Goal: Information Seeking & Learning: Learn about a topic

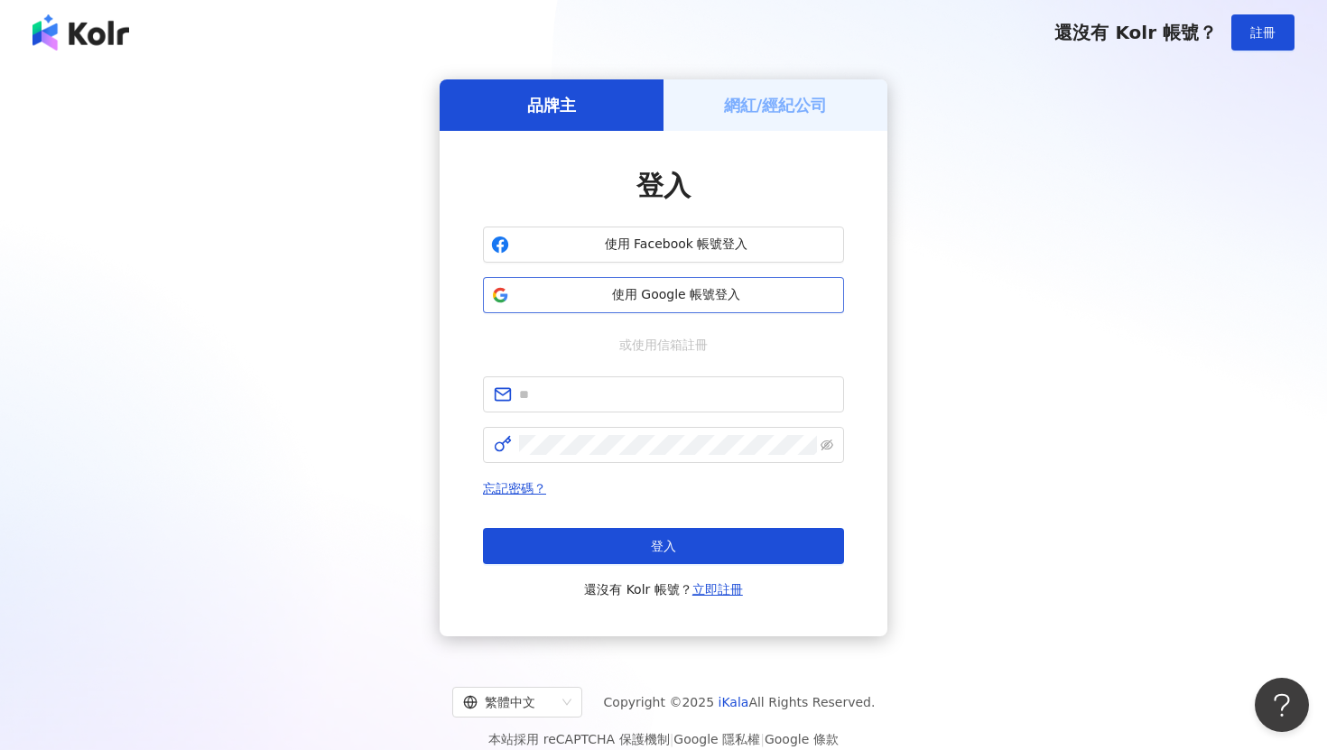
click at [672, 296] on span "使用 Google 帳號登入" at bounding box center [676, 295] width 320 height 18
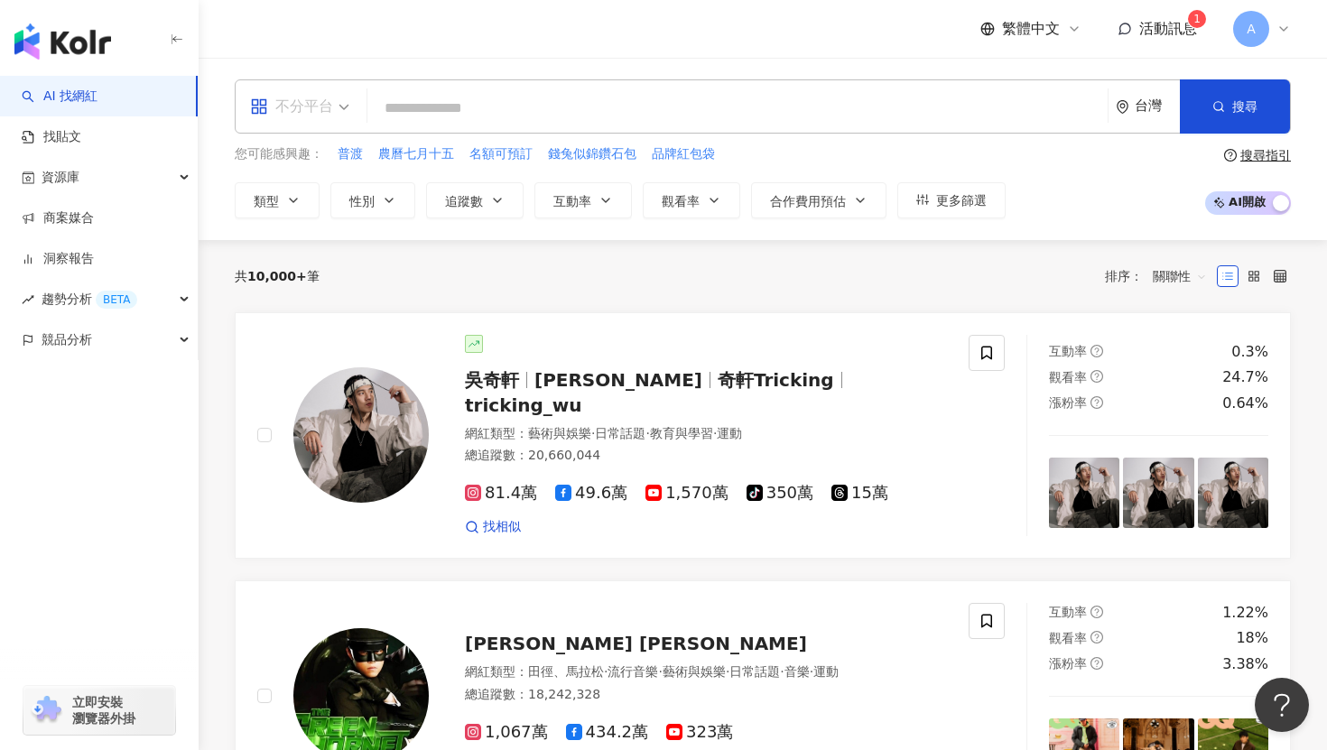
click at [316, 114] on div "不分平台" at bounding box center [291, 106] width 83 height 29
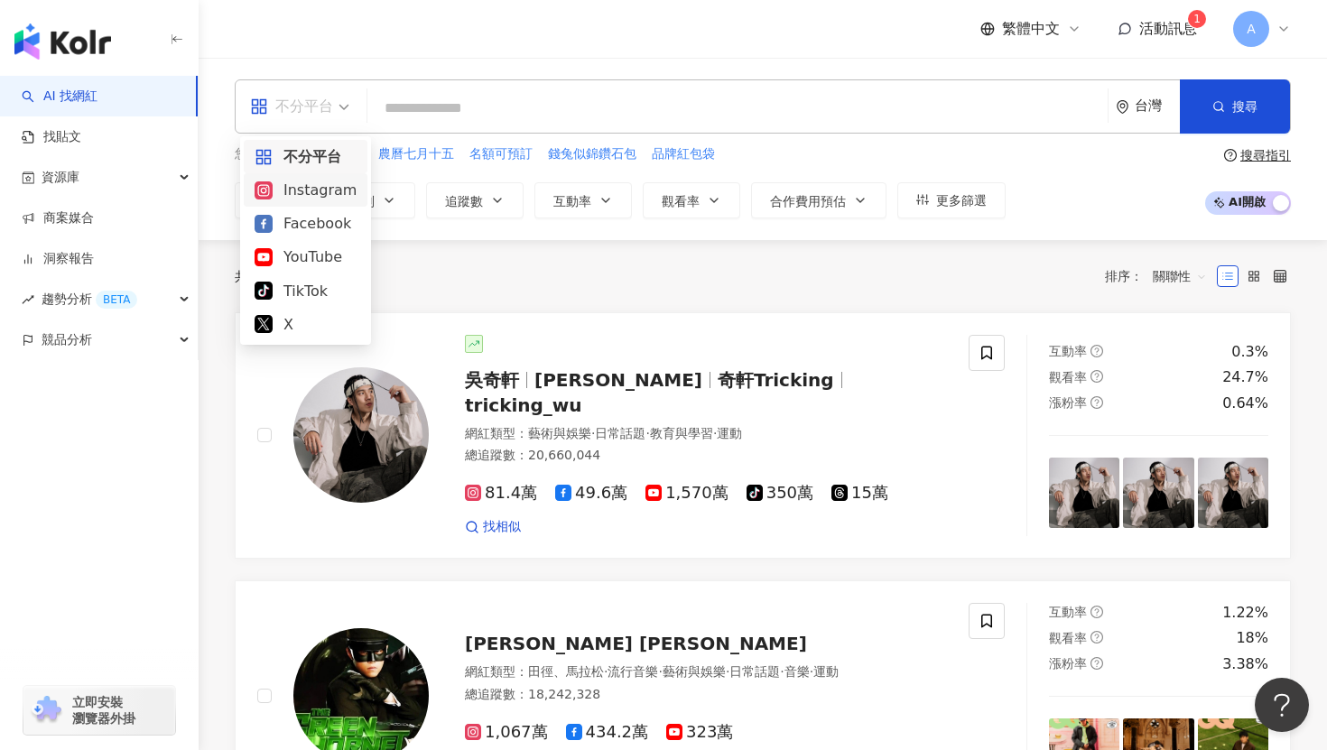
click at [297, 189] on div "Instagram" at bounding box center [306, 190] width 102 height 23
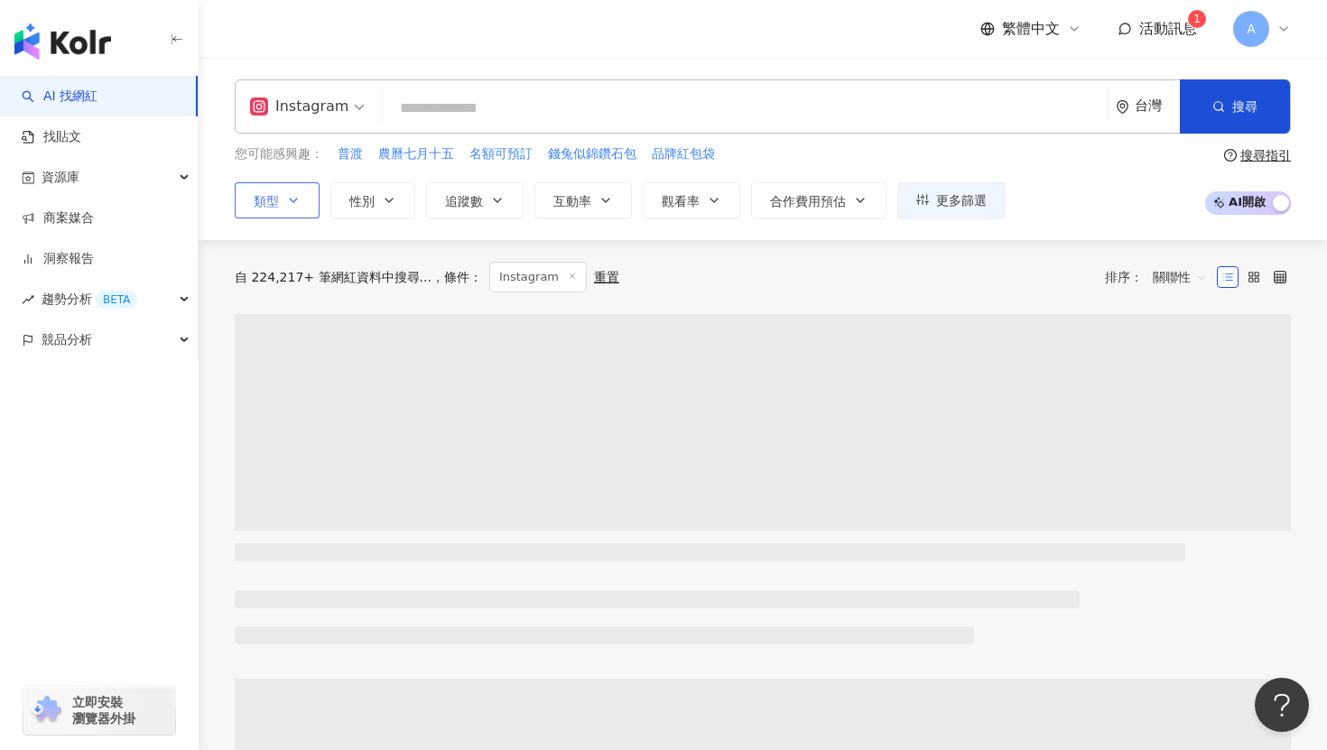
click at [305, 201] on button "類型" at bounding box center [277, 200] width 85 height 36
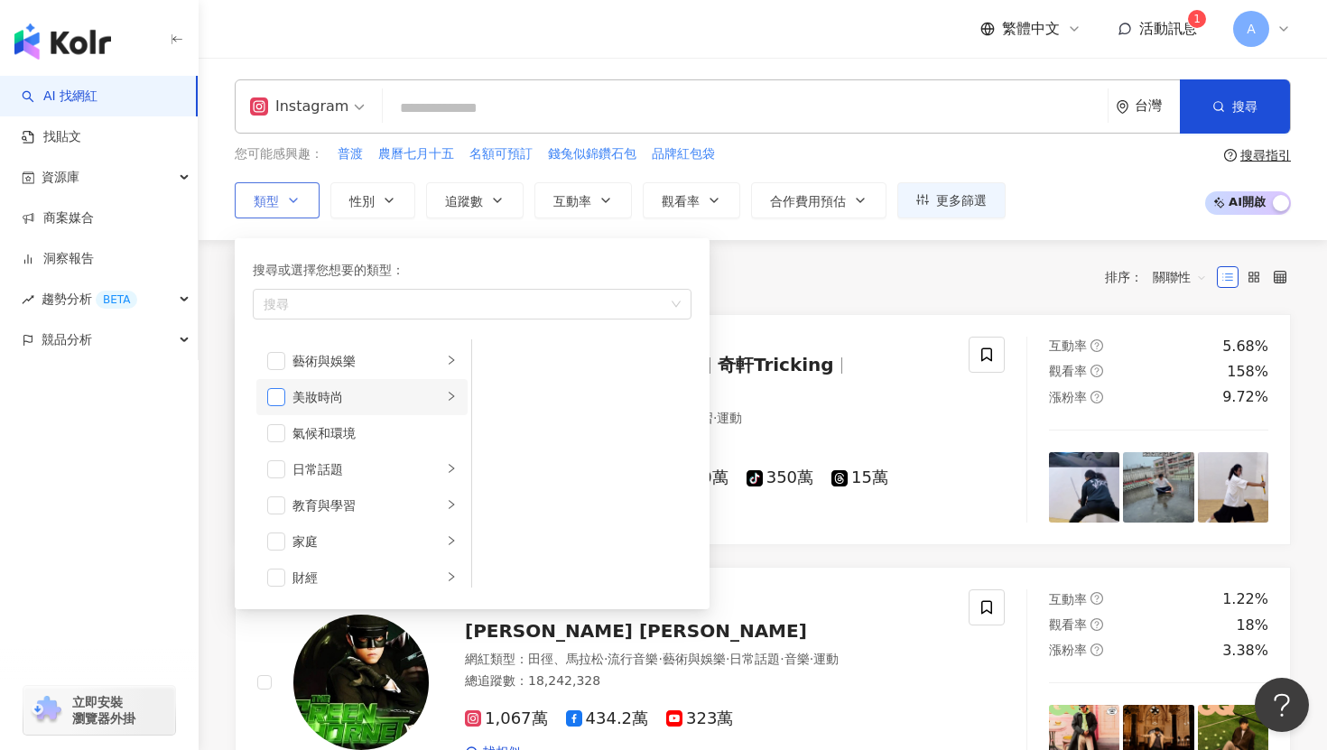
click at [283, 398] on span "button" at bounding box center [276, 397] width 18 height 18
click at [509, 208] on button "追蹤數" at bounding box center [474, 200] width 97 height 36
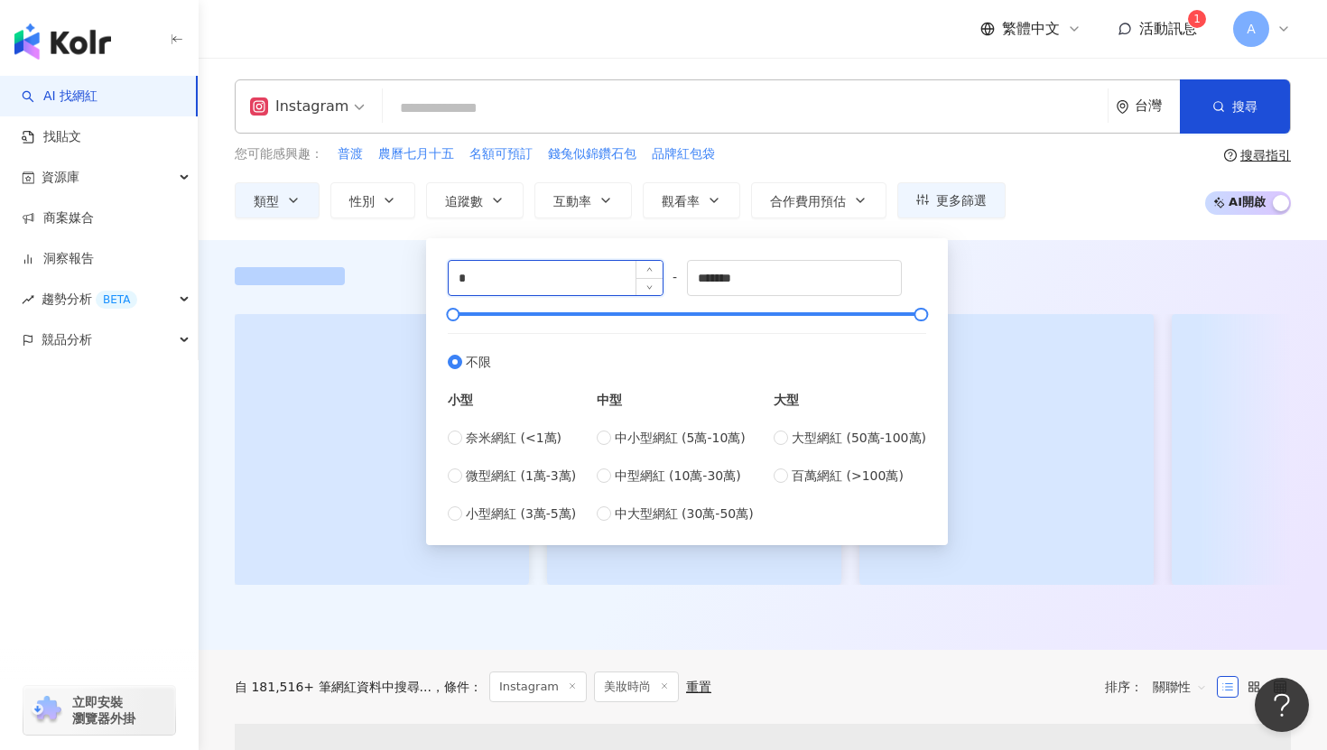
click at [550, 280] on input "*" at bounding box center [556, 278] width 214 height 34
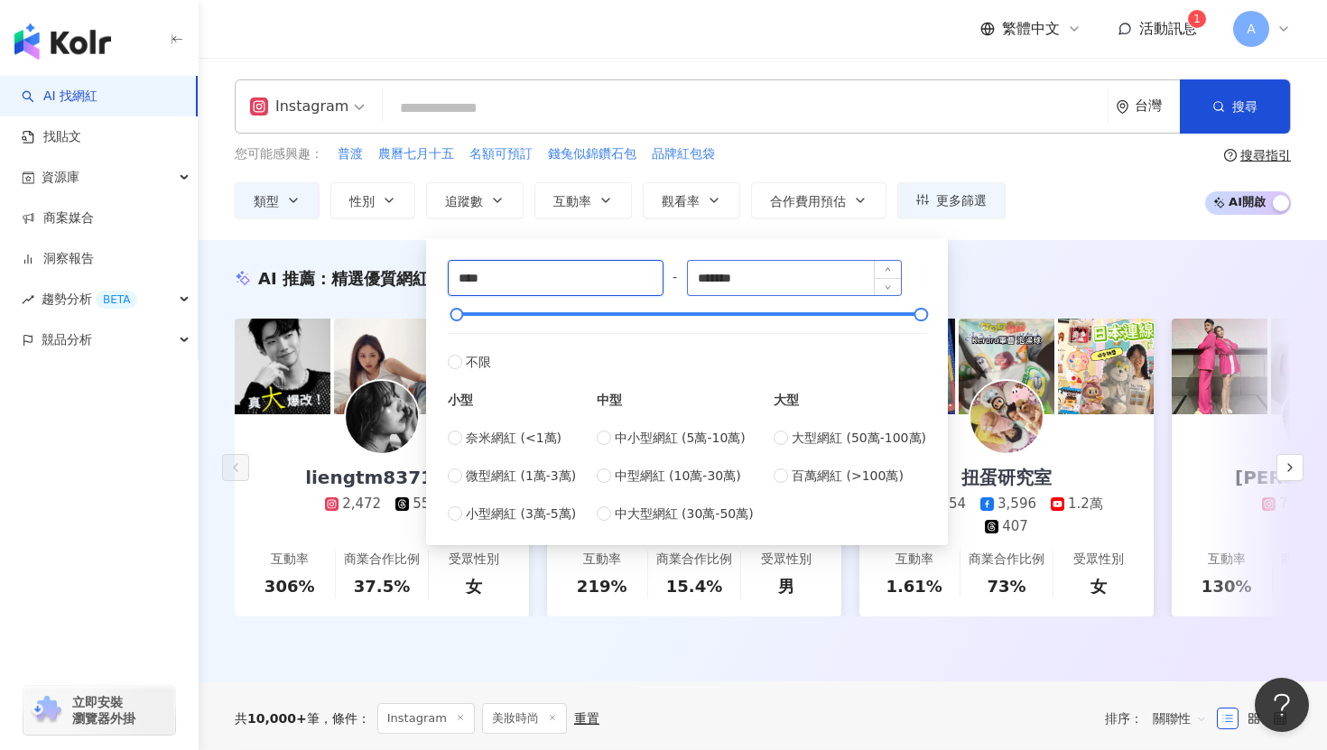
type input "****"
click at [735, 277] on input "*******" at bounding box center [795, 278] width 214 height 34
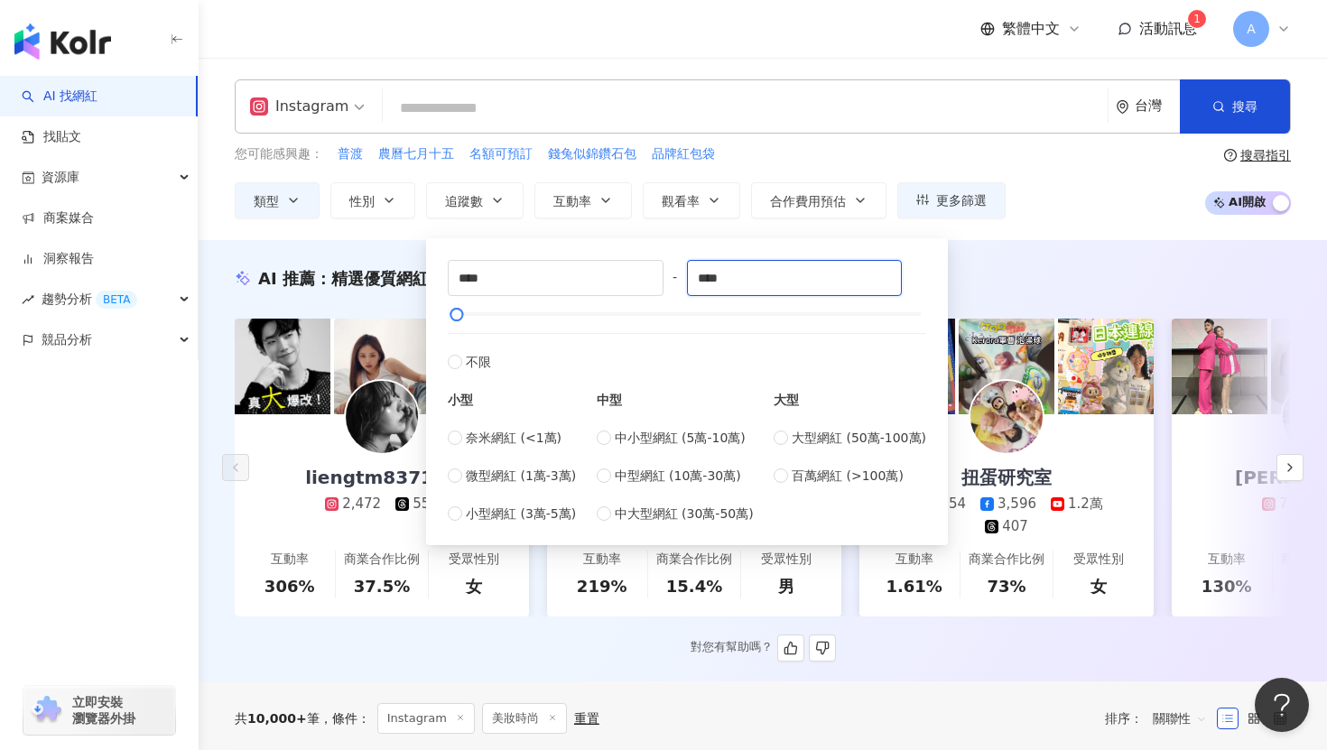
type input "****"
click at [982, 270] on div "AI 推薦 ： 精選優質網紅" at bounding box center [763, 278] width 1056 height 23
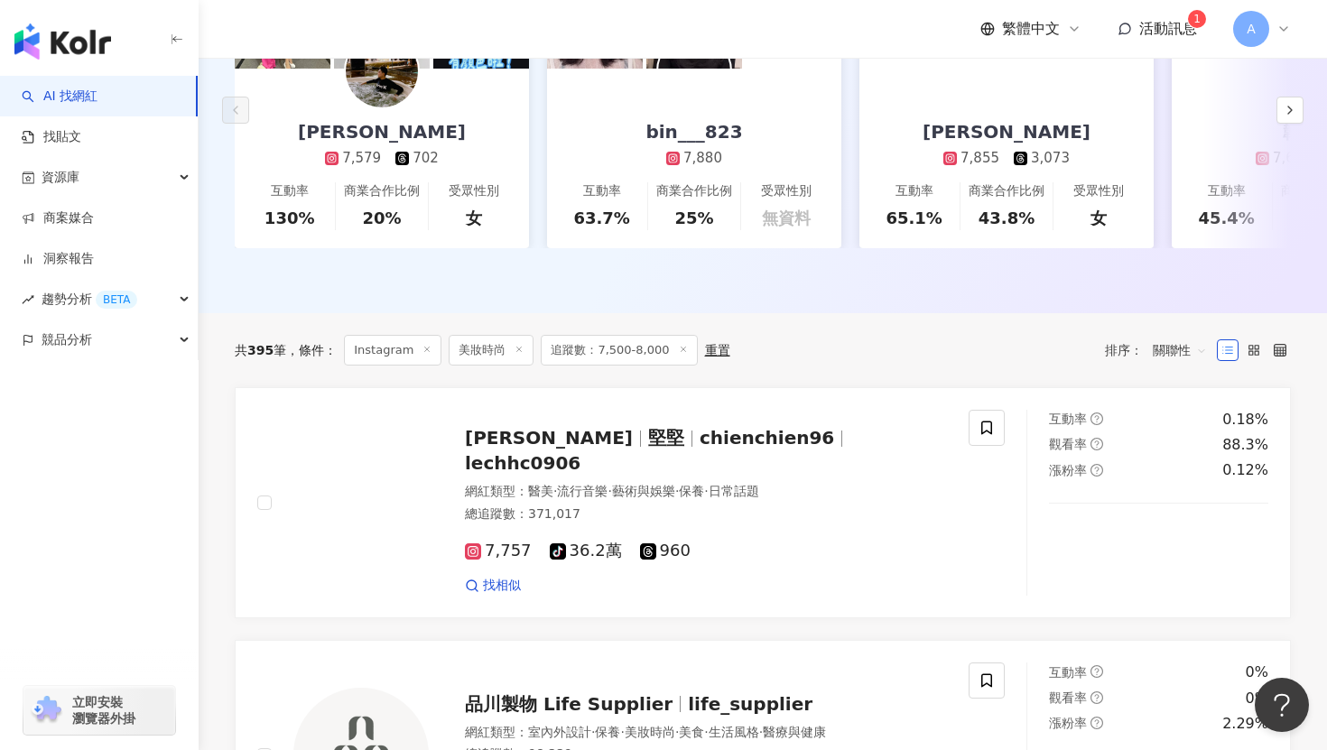
scroll to position [382, 0]
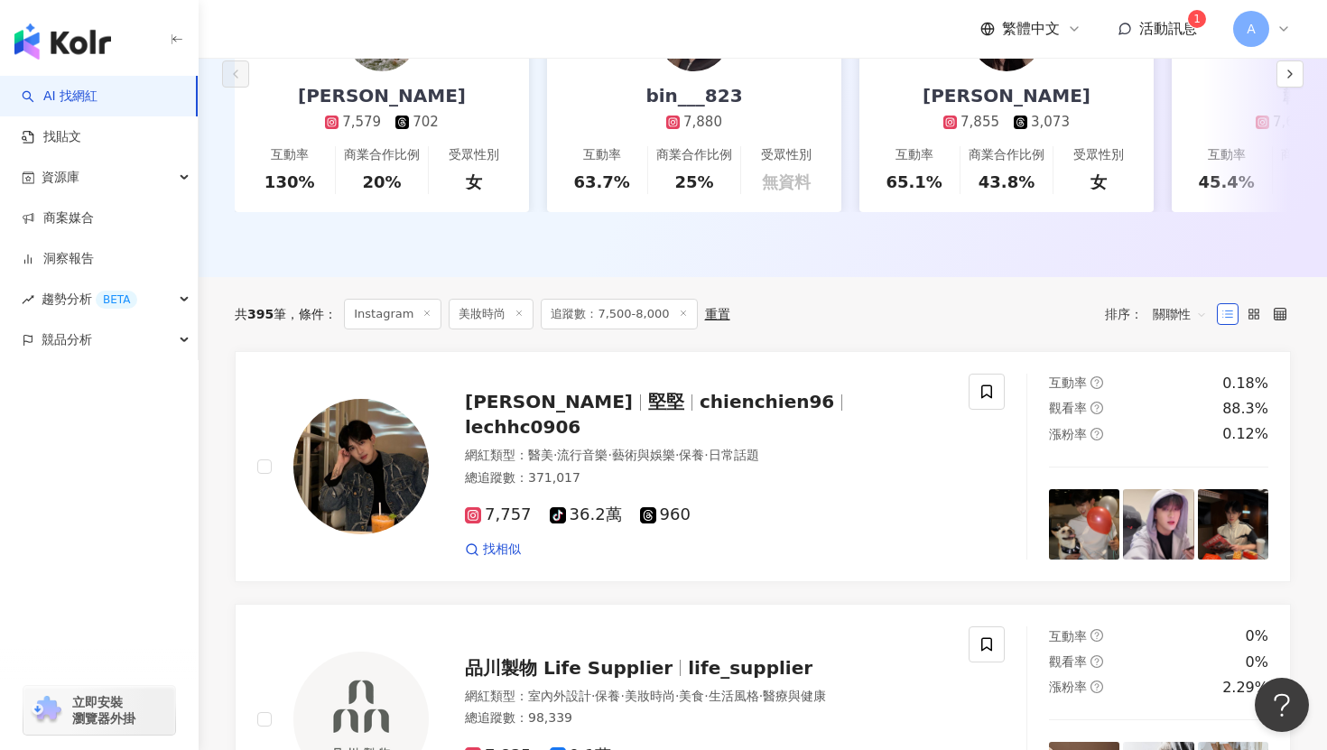
click at [1168, 313] on span "關聯性" at bounding box center [1180, 314] width 54 height 29
click at [1173, 381] on div "追蹤數" at bounding box center [1179, 382] width 45 height 20
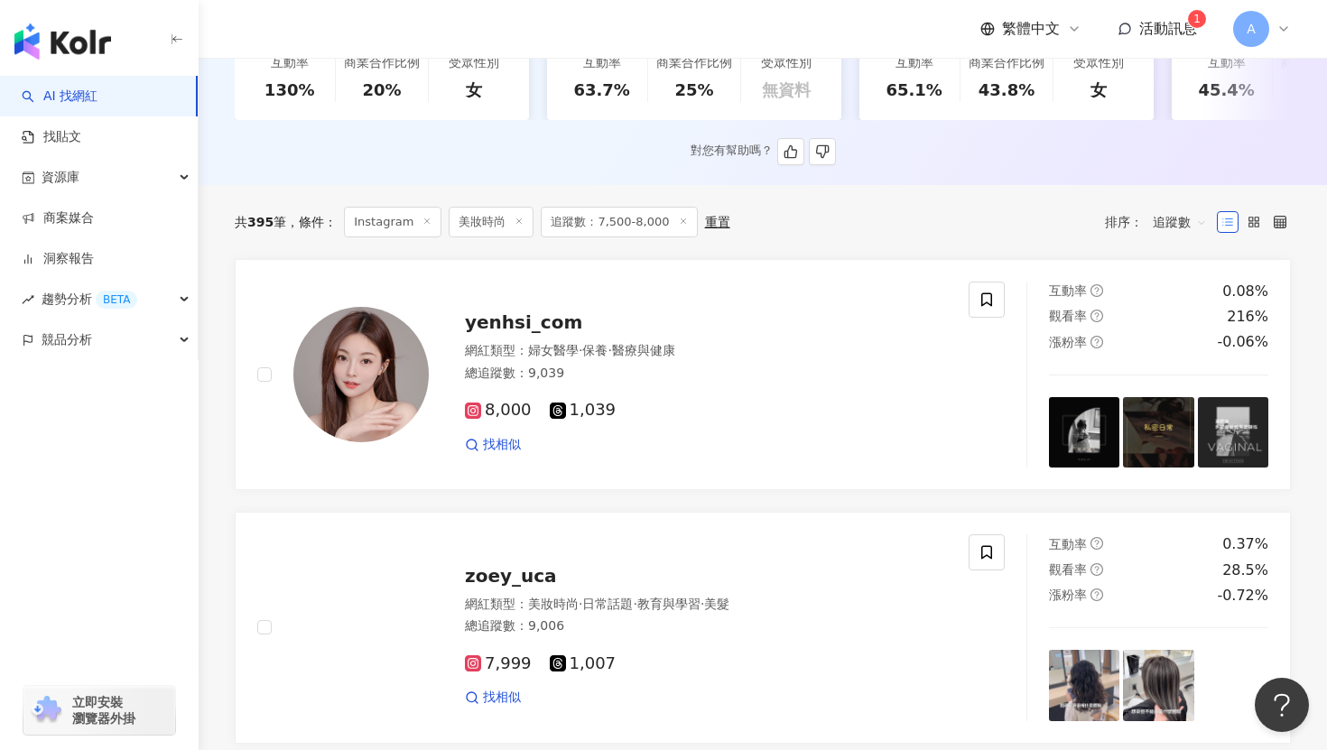
scroll to position [496, 0]
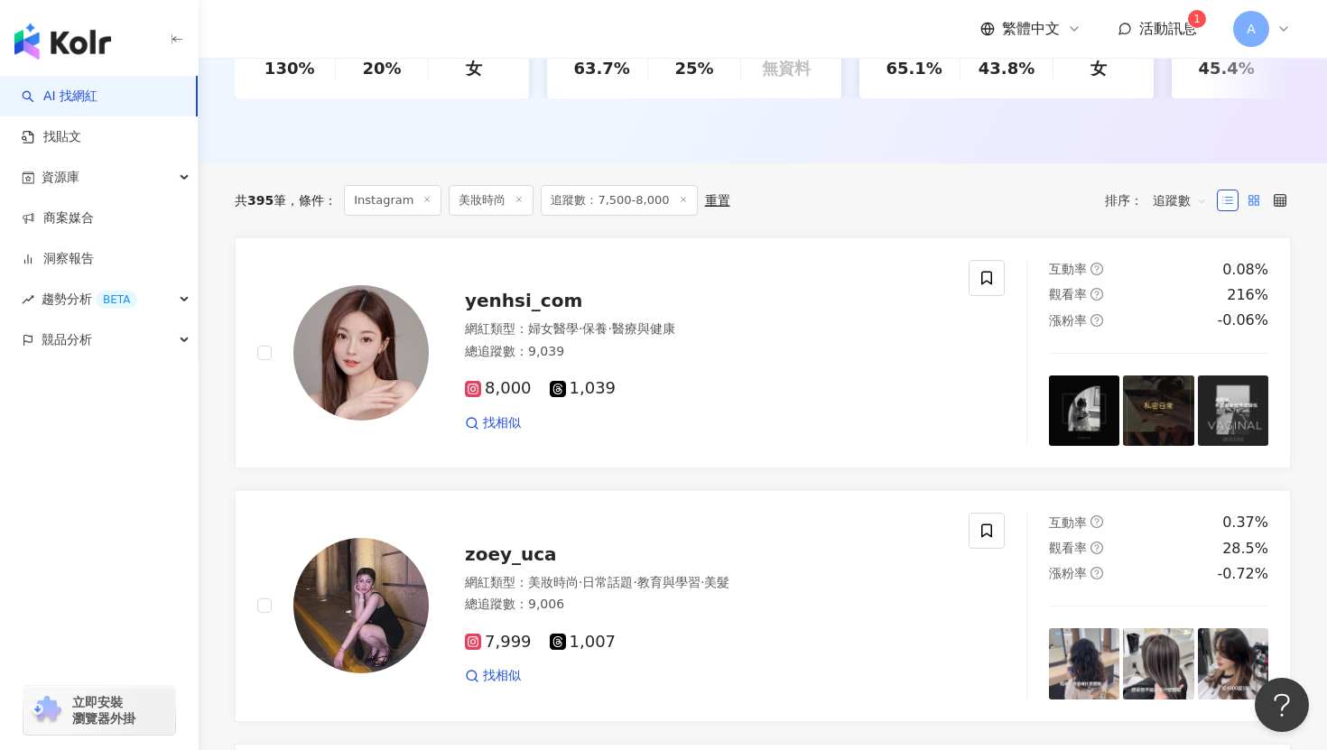
click at [1257, 201] on rect at bounding box center [1257, 203] width 4 height 4
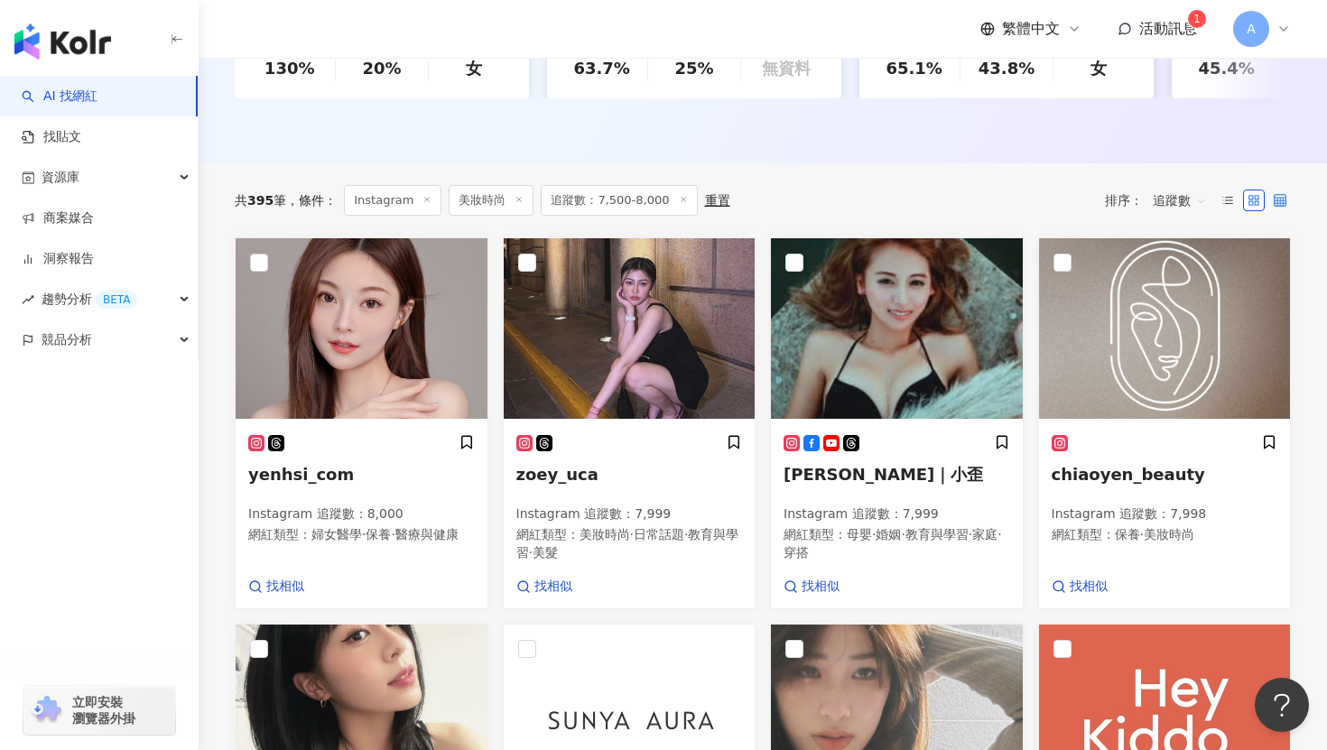
click at [1283, 207] on label at bounding box center [1280, 201] width 22 height 22
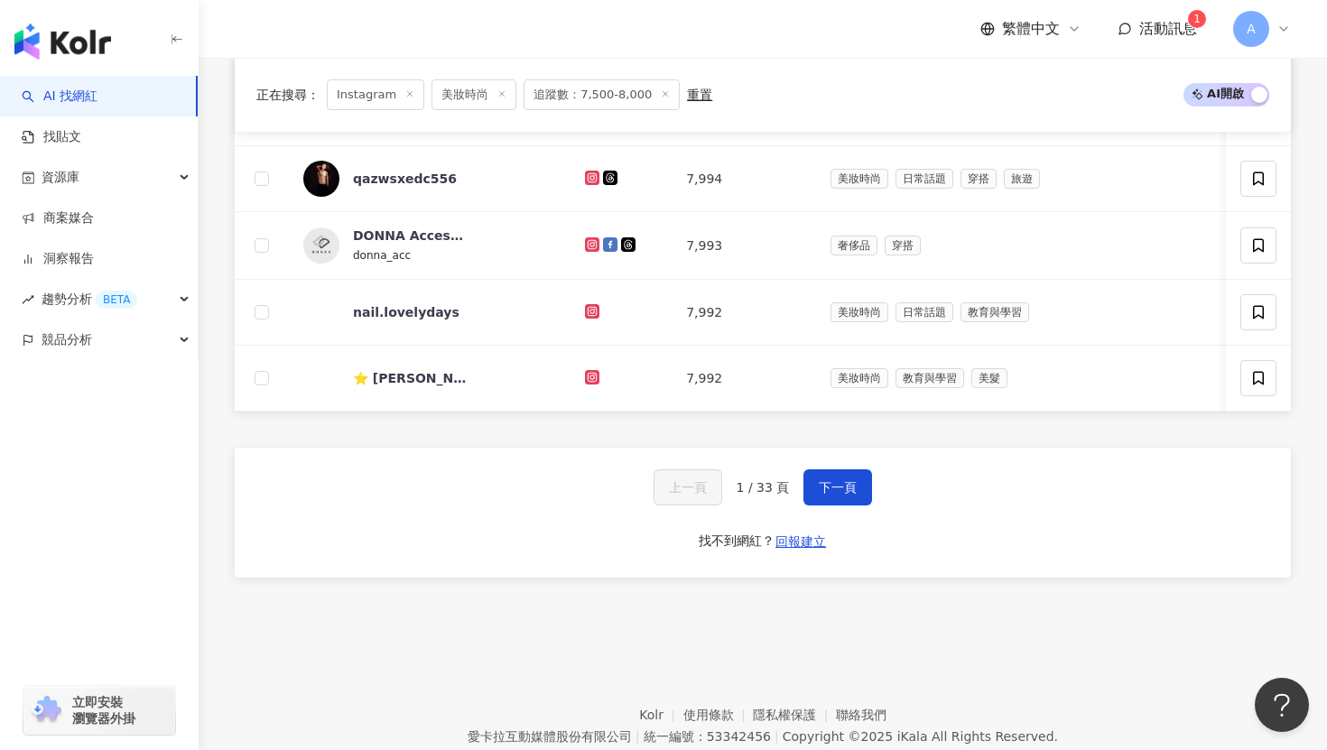
scroll to position [1239, 0]
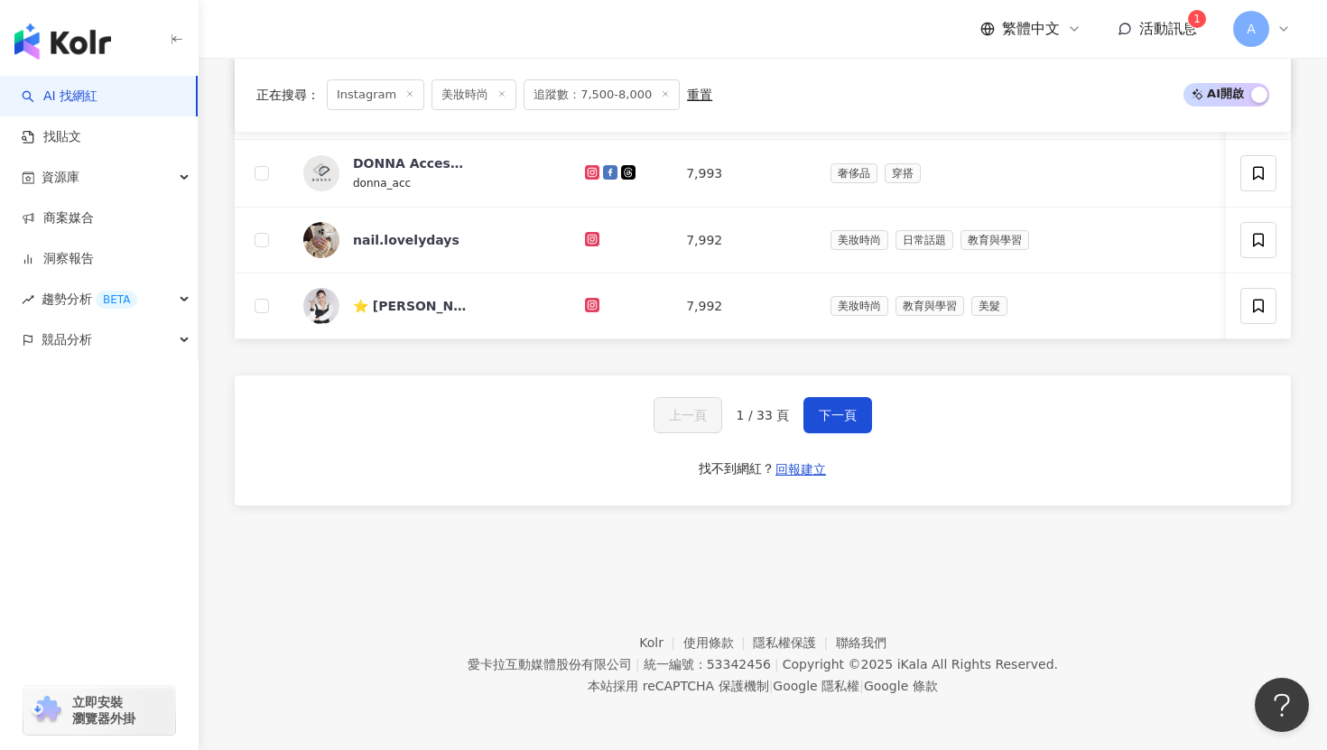
click at [748, 413] on span "1 / 33 頁" at bounding box center [763, 415] width 53 height 14
click at [817, 422] on button "下一頁" at bounding box center [837, 415] width 69 height 36
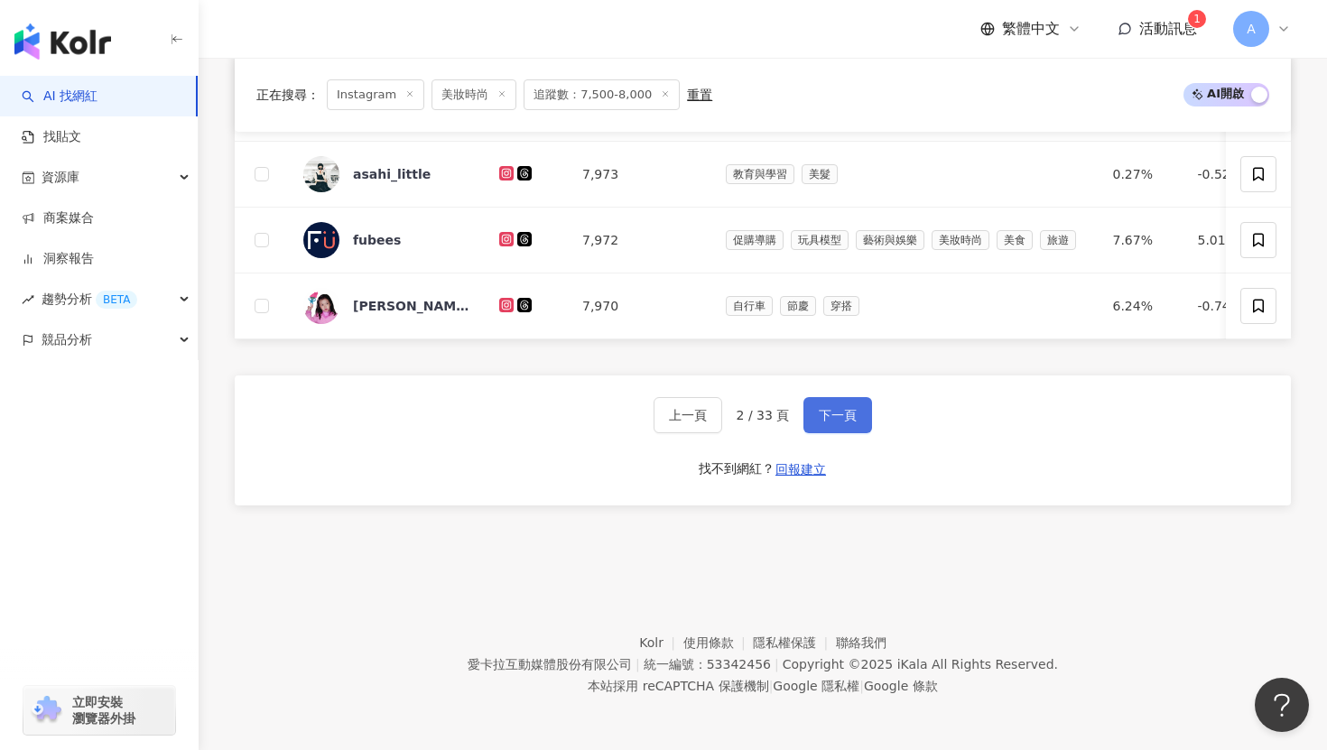
click at [842, 423] on button "下一頁" at bounding box center [837, 415] width 69 height 36
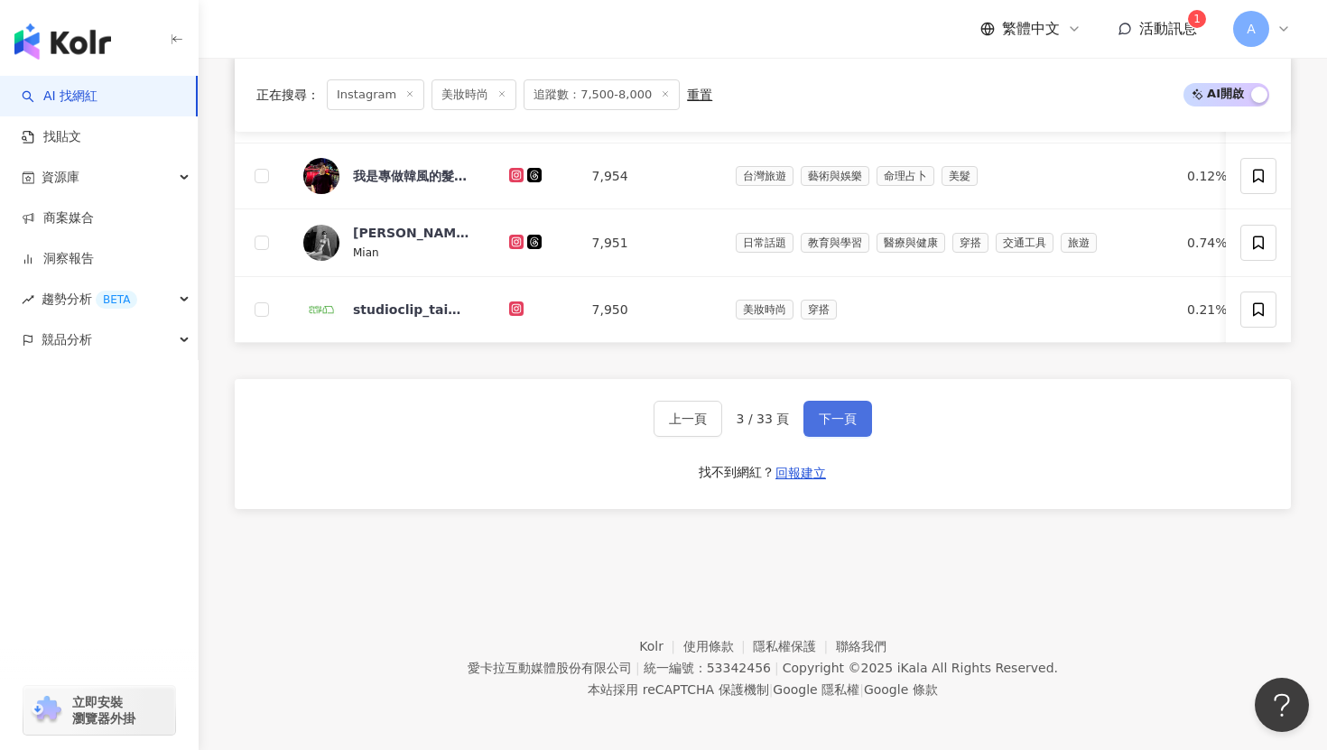
click at [842, 424] on span "下一頁" at bounding box center [838, 419] width 38 height 14
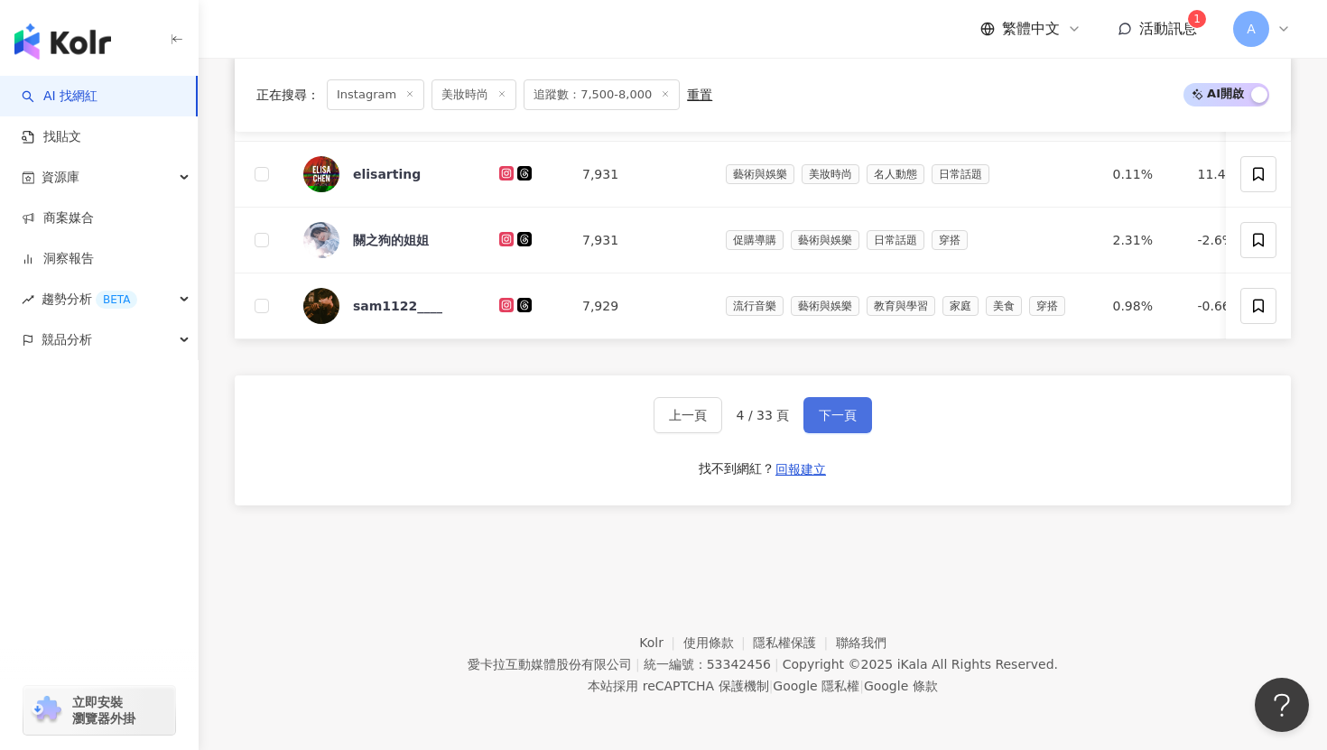
click at [842, 425] on button "下一頁" at bounding box center [837, 415] width 69 height 36
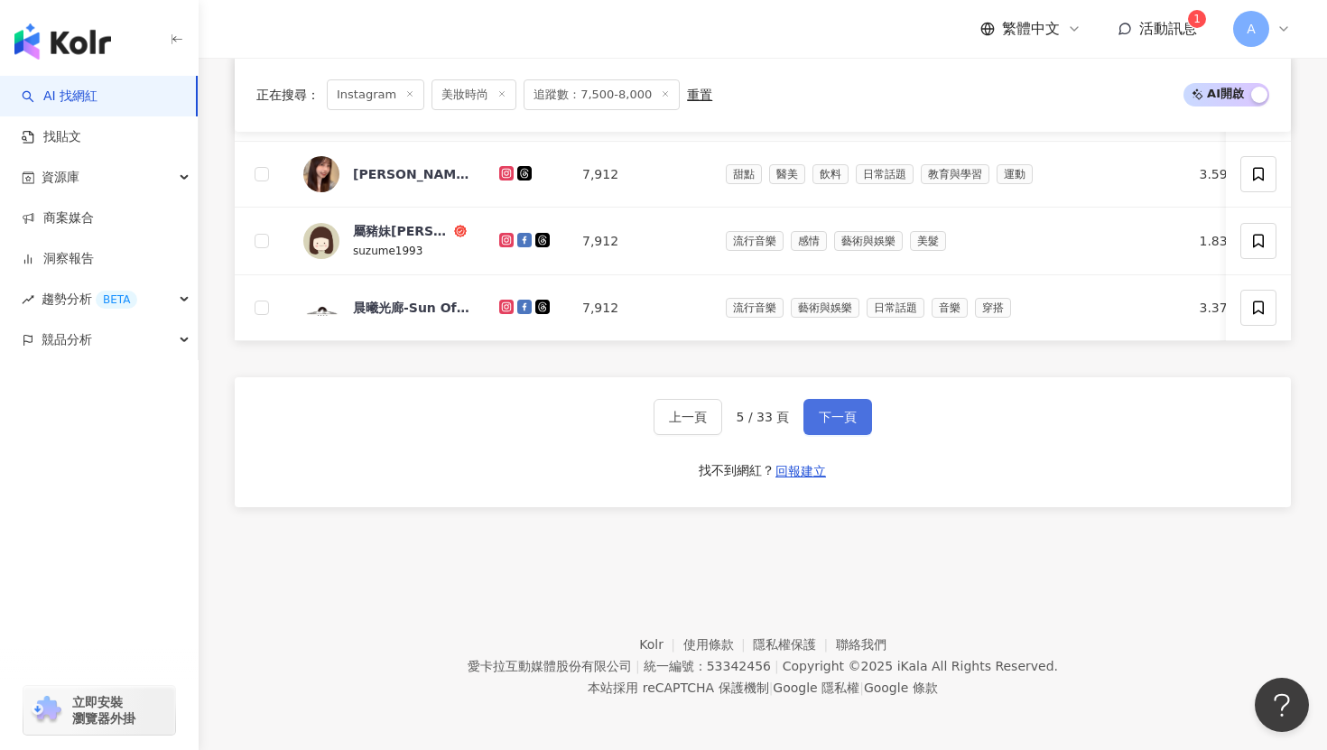
click at [842, 426] on button "下一頁" at bounding box center [837, 417] width 69 height 36
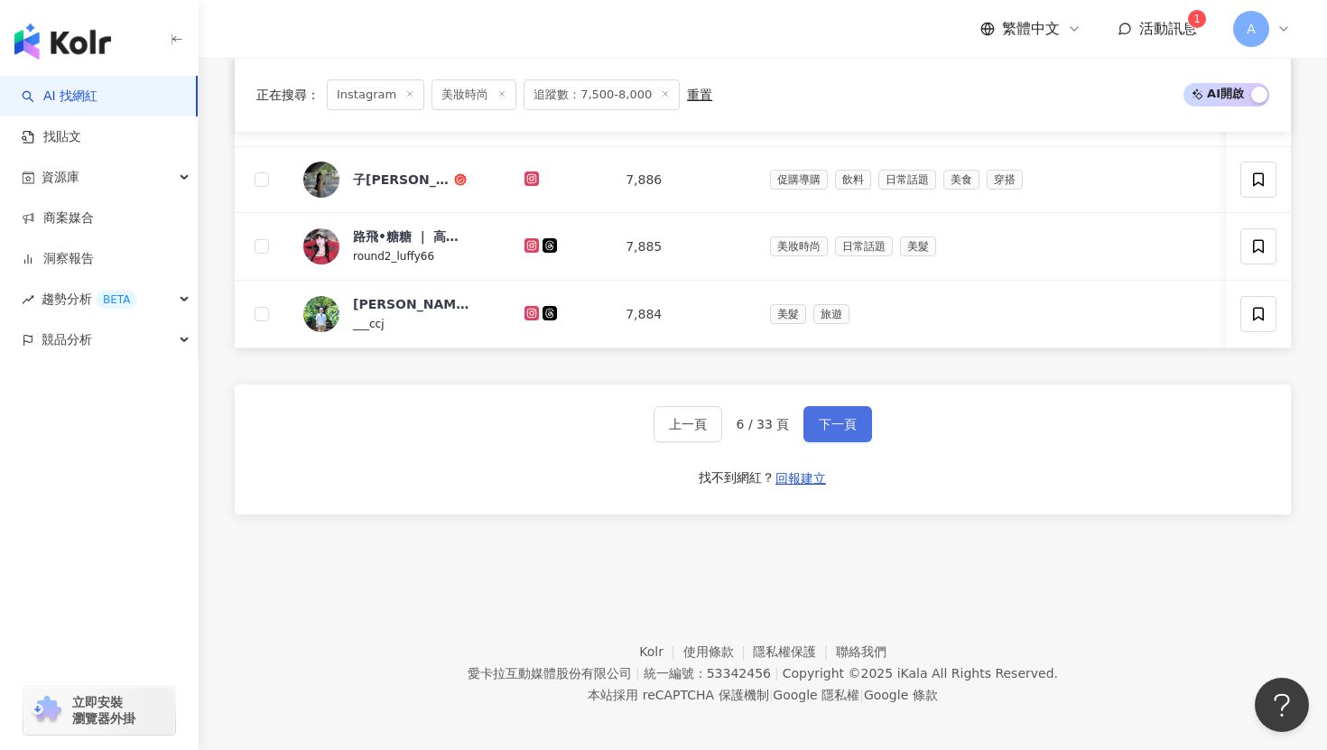
click at [842, 428] on span "下一頁" at bounding box center [838, 424] width 38 height 14
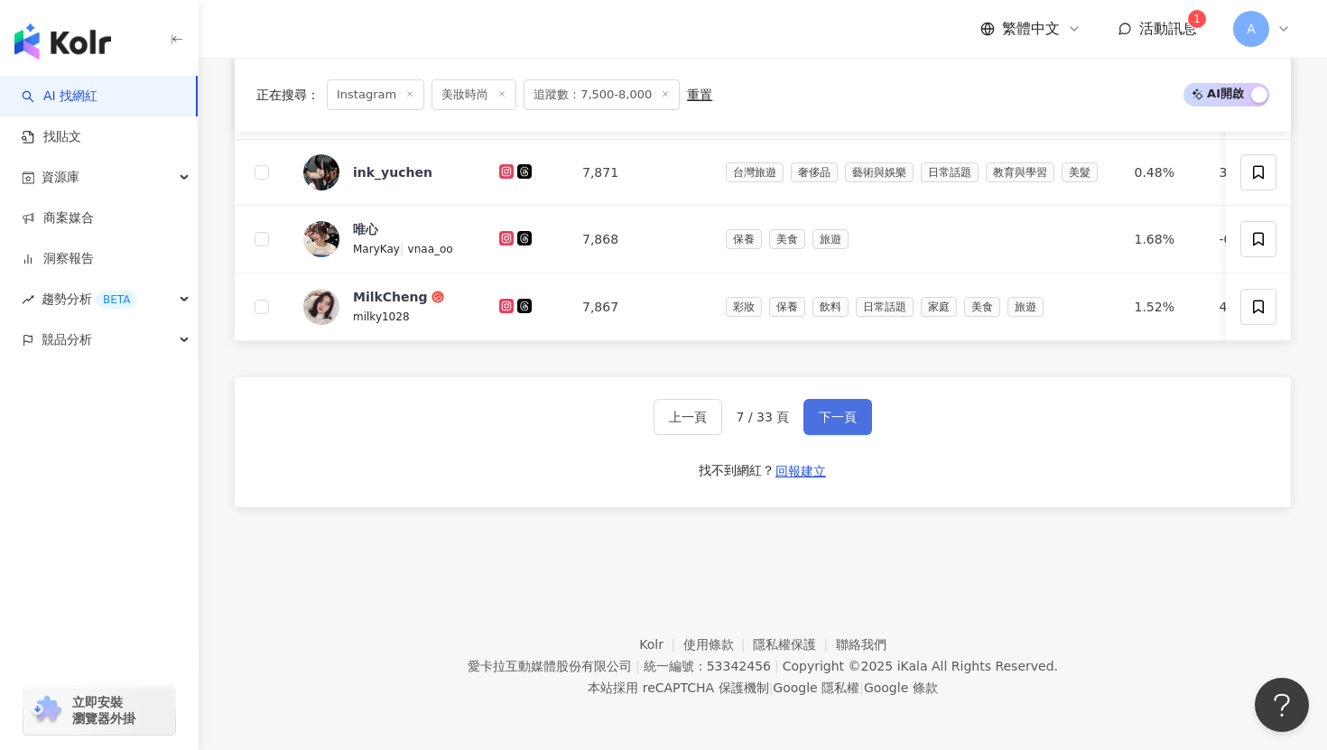
click at [842, 430] on button "下一頁" at bounding box center [837, 417] width 69 height 36
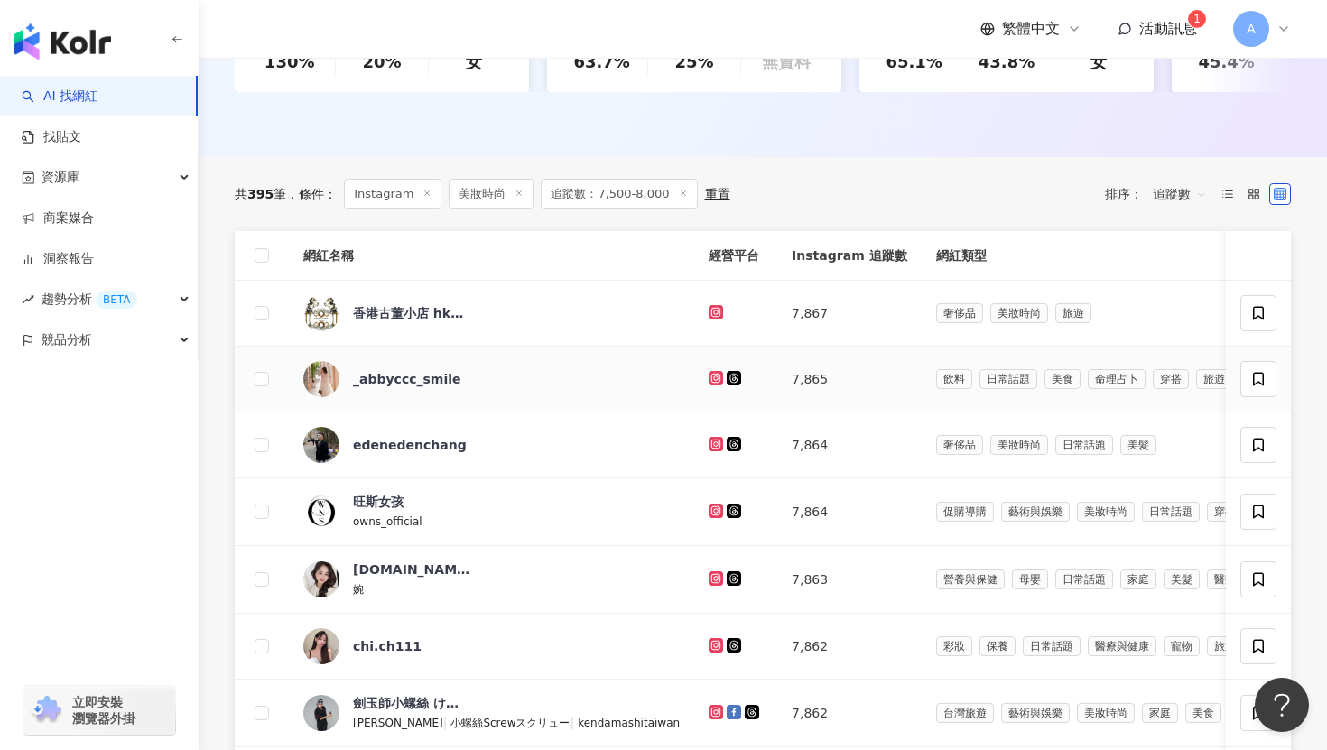
scroll to position [477, 0]
